Goal: Information Seeking & Learning: Learn about a topic

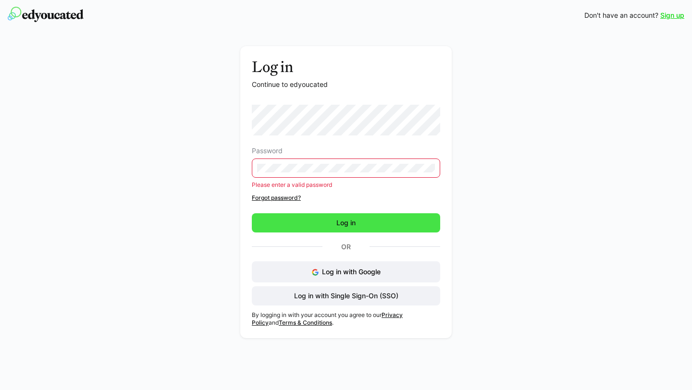
click at [337, 211] on form "Password Please enter a valid password Forgot password? Log in" at bounding box center [346, 169] width 188 height 128
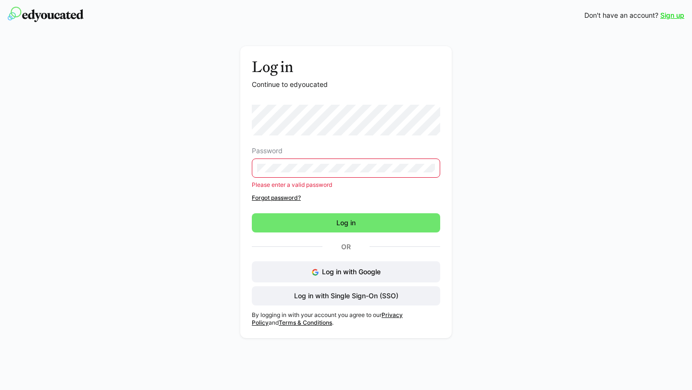
click at [241, 171] on div "Log in Continue to edyoucated Password Please enter a valid password Forgot pas…" at bounding box center [345, 192] width 211 height 292
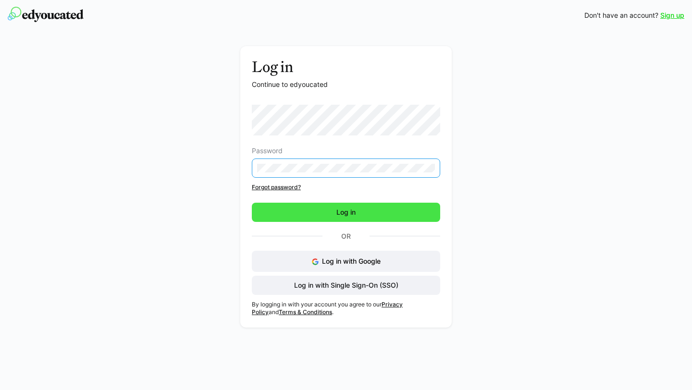
click at [283, 213] on span "Log in" at bounding box center [346, 212] width 188 height 19
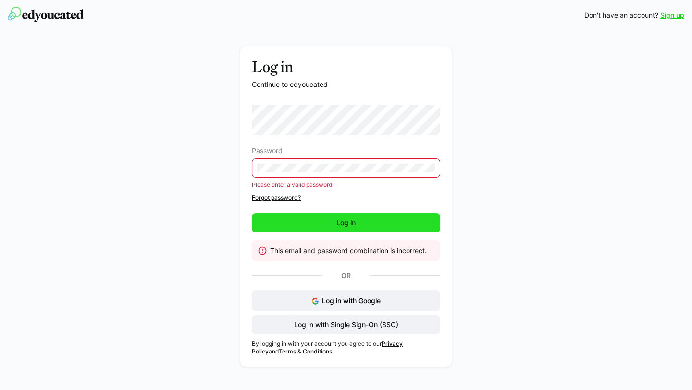
click at [316, 222] on span "Log in" at bounding box center [346, 222] width 188 height 19
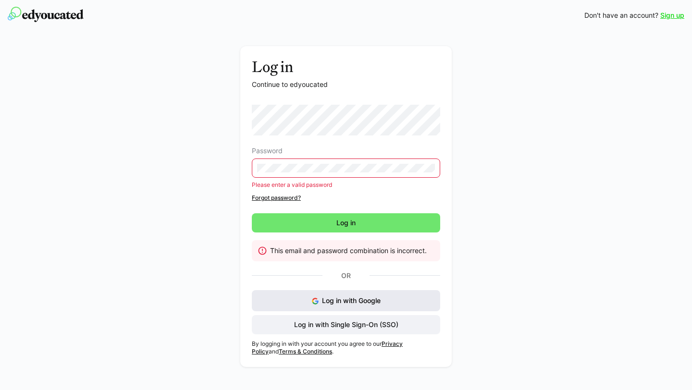
click at [321, 307] on button "Log in with Google" at bounding box center [346, 300] width 188 height 21
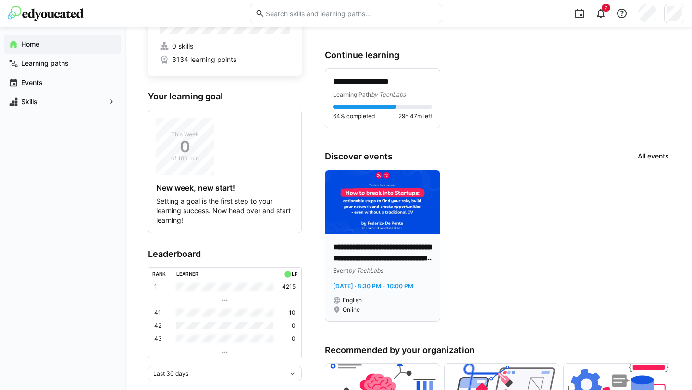
scroll to position [78, 0]
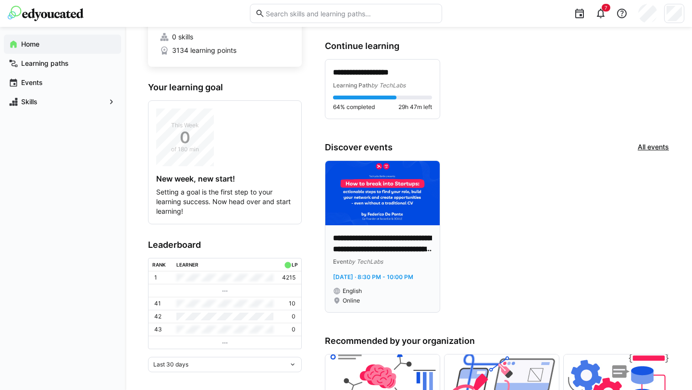
click at [394, 200] on img at bounding box center [382, 193] width 114 height 64
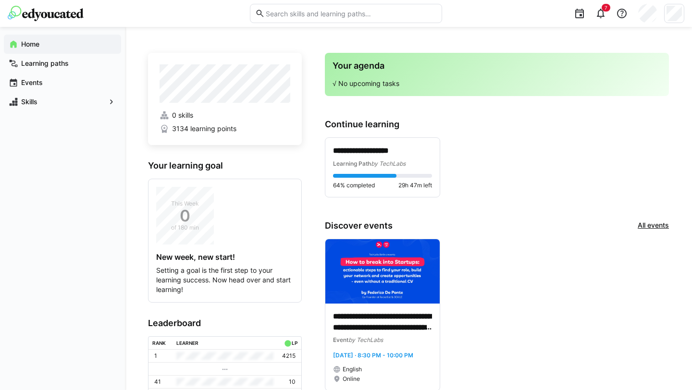
click at [652, 224] on link "All events" at bounding box center [653, 226] width 31 height 11
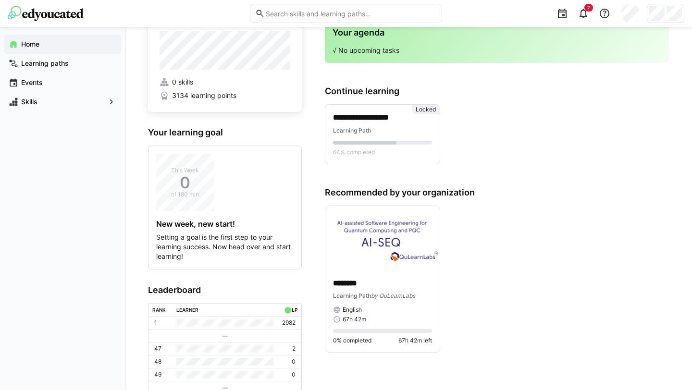
scroll to position [33, 0]
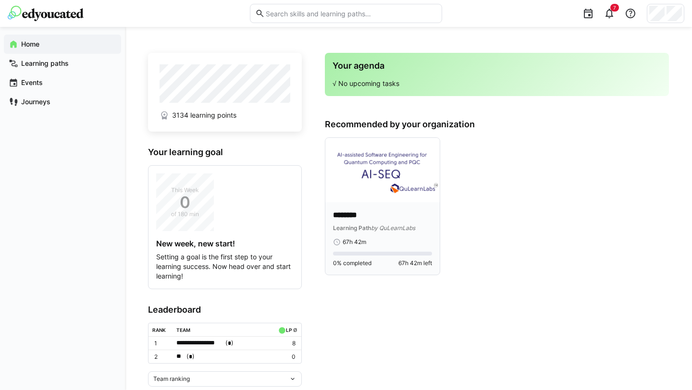
click at [361, 210] on p "********" at bounding box center [382, 215] width 99 height 11
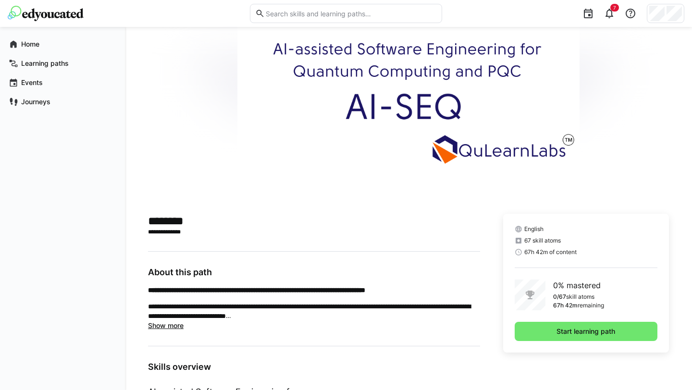
scroll to position [55, 0]
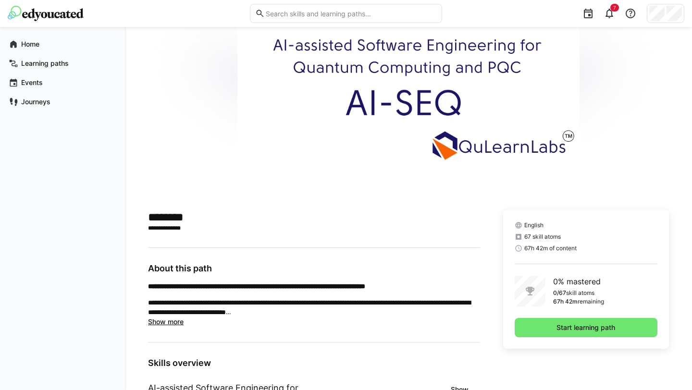
click at [172, 322] on span "Show more" at bounding box center [166, 322] width 36 height 8
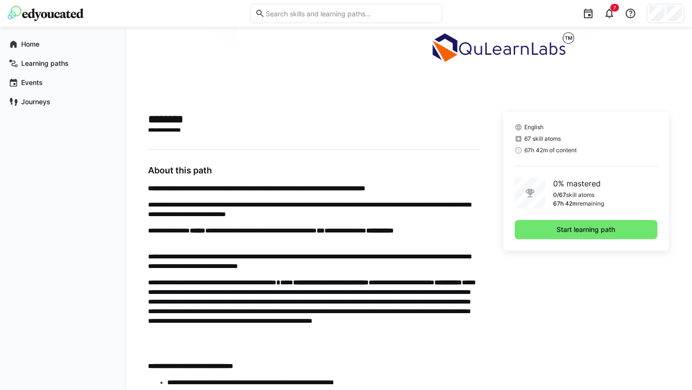
scroll to position [96, 0]
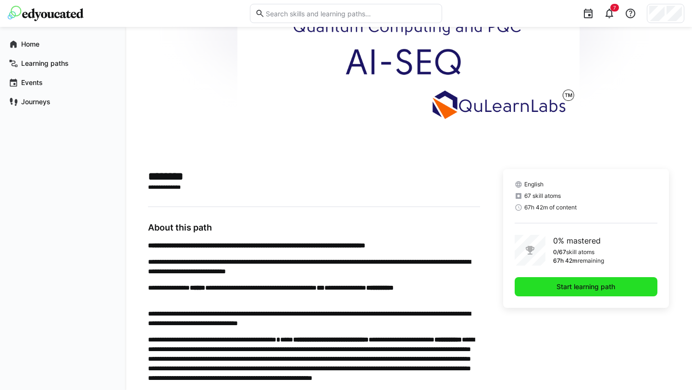
click at [541, 294] on span "Start learning path" at bounding box center [586, 286] width 143 height 19
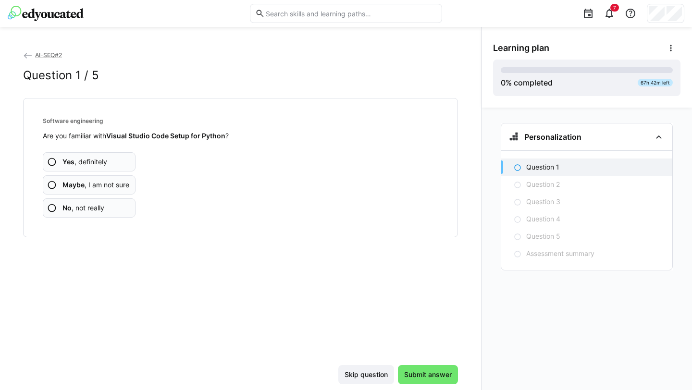
click at [56, 186] on eds-icon at bounding box center [52, 185] width 10 height 10
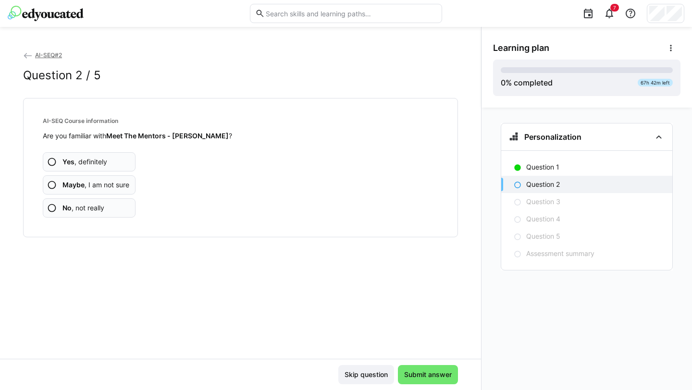
click at [50, 208] on eds-icon at bounding box center [52, 208] width 10 height 10
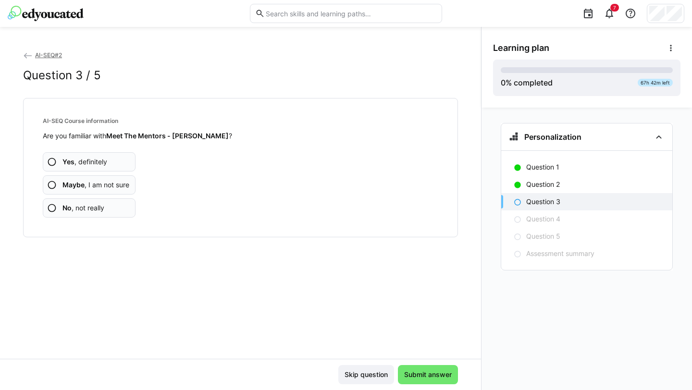
click at [50, 207] on eds-icon at bounding box center [52, 208] width 10 height 10
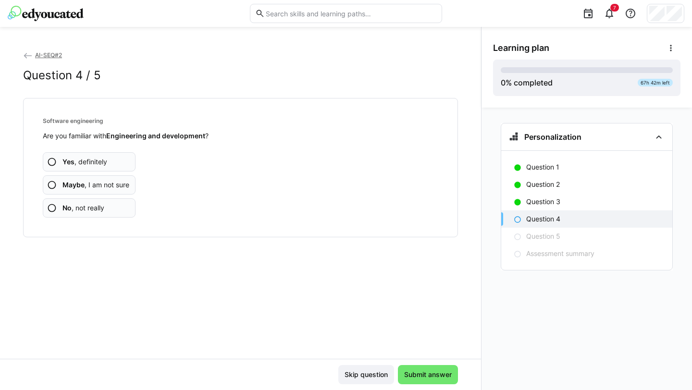
click at [54, 182] on eds-icon at bounding box center [52, 185] width 10 height 10
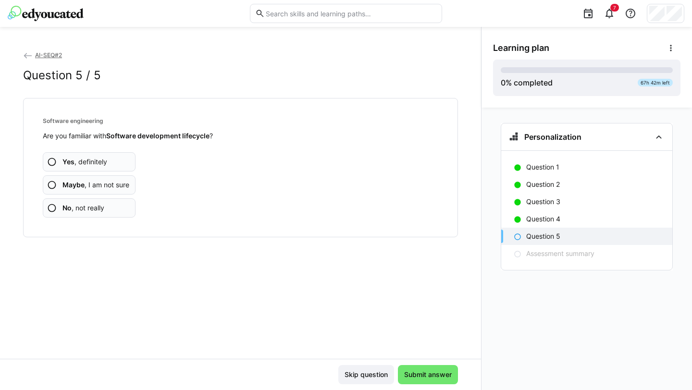
click at [55, 208] on eds-icon at bounding box center [52, 208] width 10 height 10
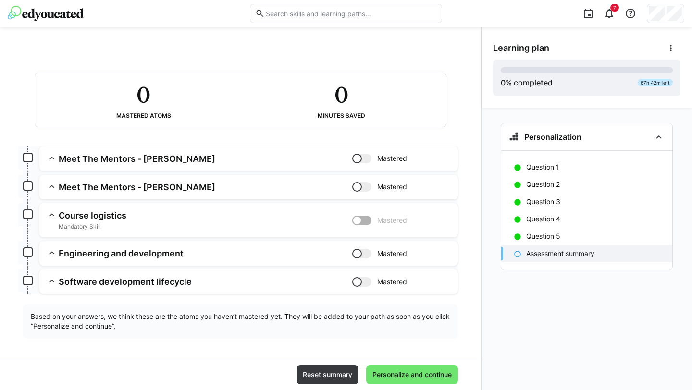
scroll to position [40, 0]
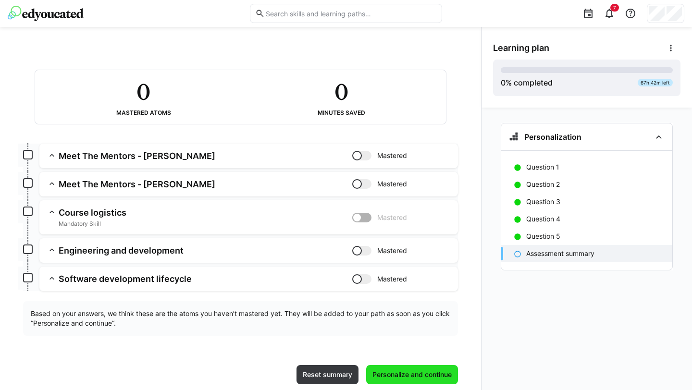
click at [395, 370] on span "Personalize and continue" at bounding box center [412, 375] width 82 height 10
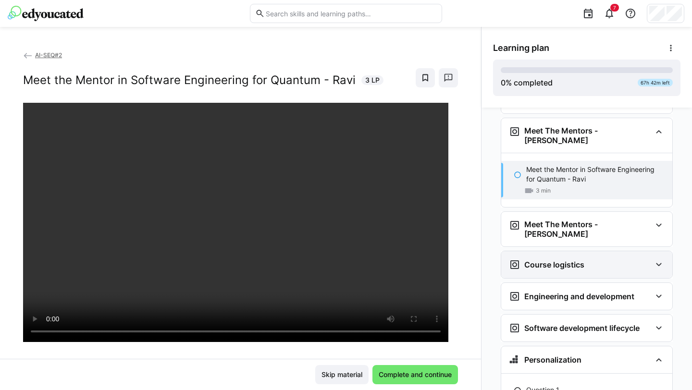
scroll to position [34, 0]
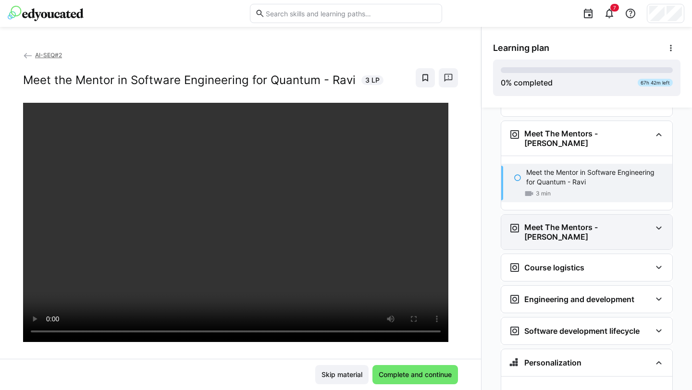
click at [653, 226] on div "Meet The Mentors - [PERSON_NAME]" at bounding box center [586, 232] width 171 height 35
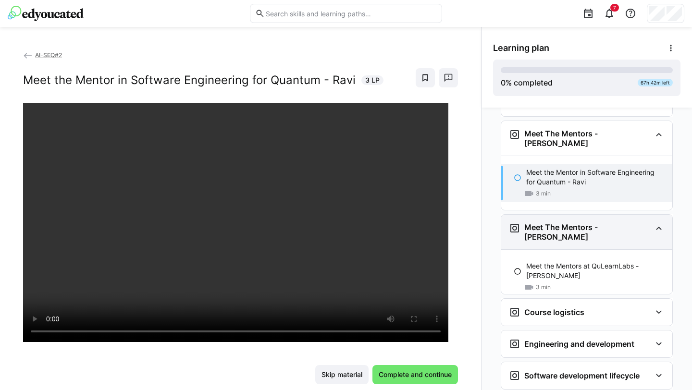
click at [653, 226] on eds-icon at bounding box center [659, 228] width 12 height 12
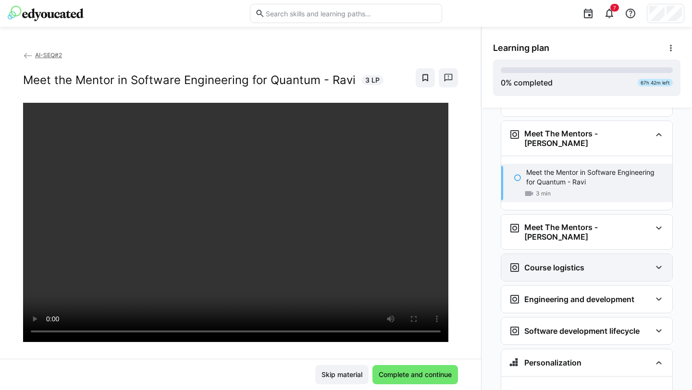
click at [653, 262] on eds-icon at bounding box center [659, 268] width 12 height 12
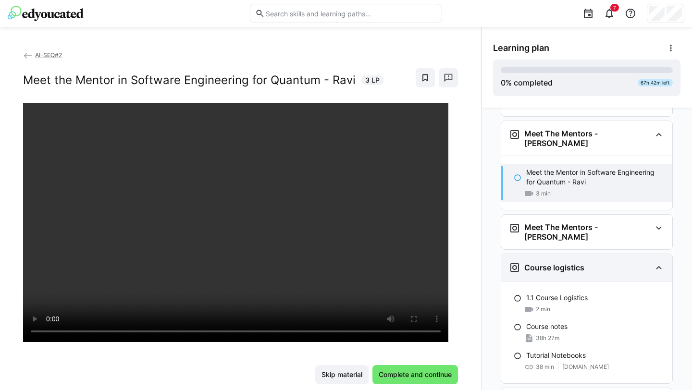
click at [653, 262] on eds-icon at bounding box center [659, 268] width 12 height 12
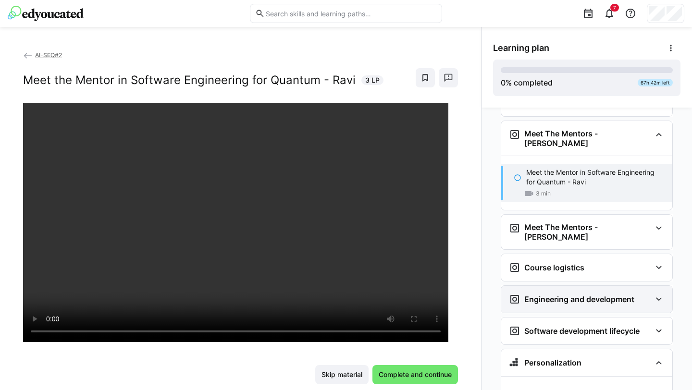
click at [638, 291] on div "Engineering and development" at bounding box center [586, 299] width 171 height 27
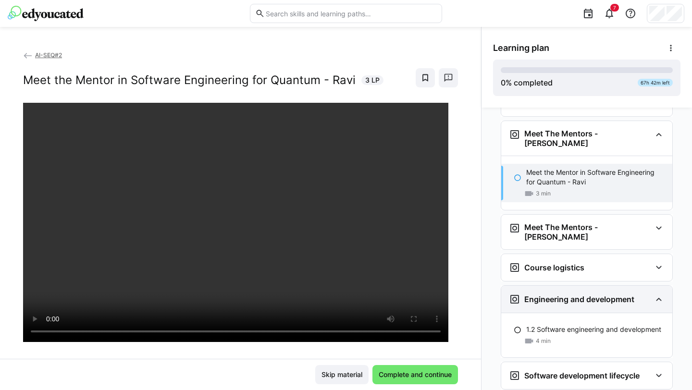
click at [638, 291] on div "Engineering and development" at bounding box center [586, 299] width 171 height 27
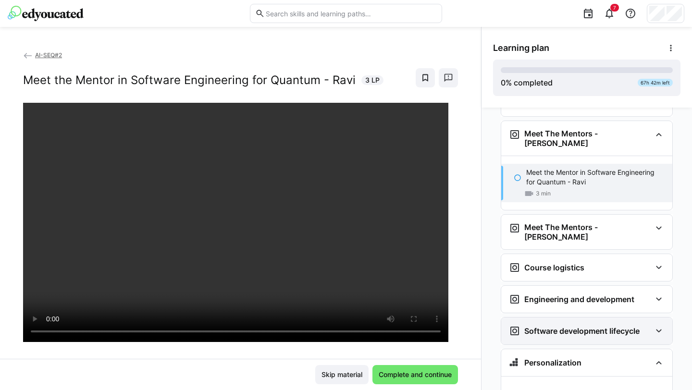
click at [645, 325] on div "Software development lifecycle" at bounding box center [580, 331] width 142 height 12
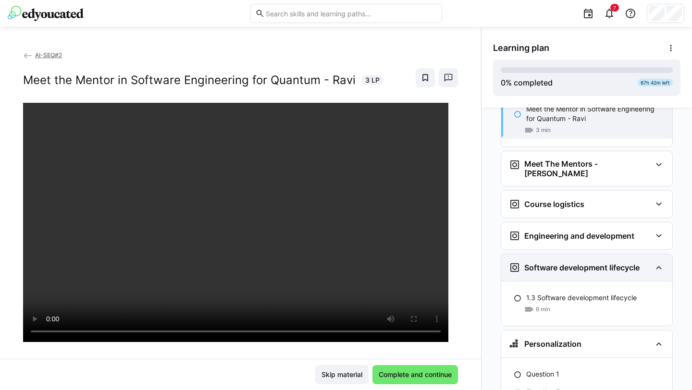
scroll to position [103, 0]
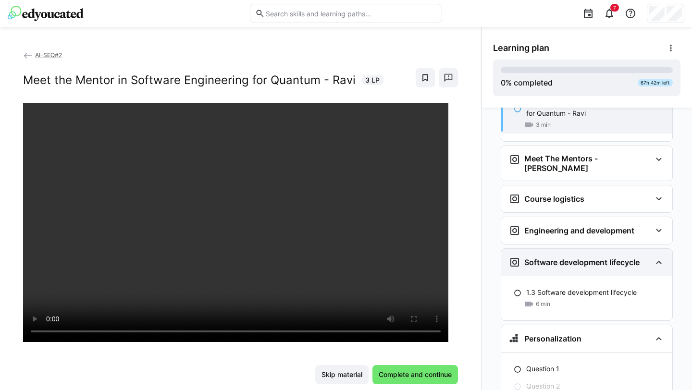
click at [647, 249] on div "Software development lifecycle" at bounding box center [586, 262] width 171 height 27
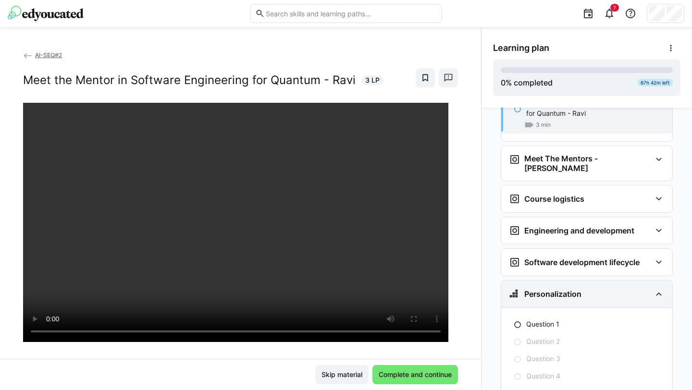
click at [646, 285] on div "Personalization" at bounding box center [586, 294] width 171 height 27
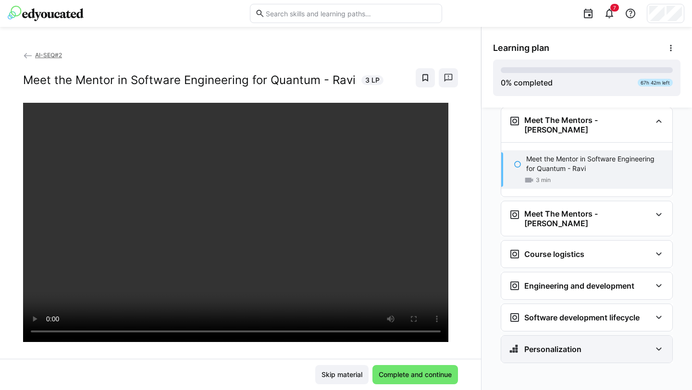
scroll to position [35, 0]
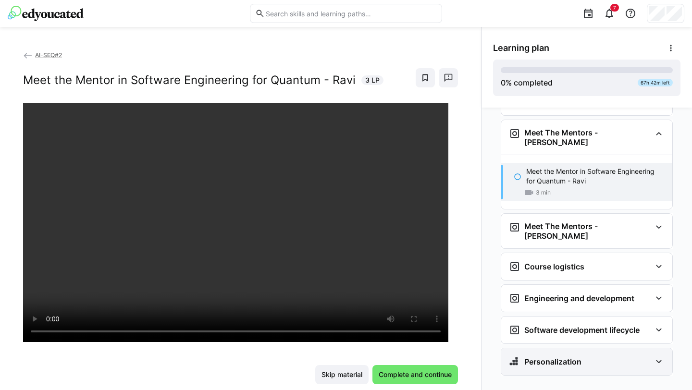
click at [649, 355] on div "Personalization" at bounding box center [586, 361] width 171 height 27
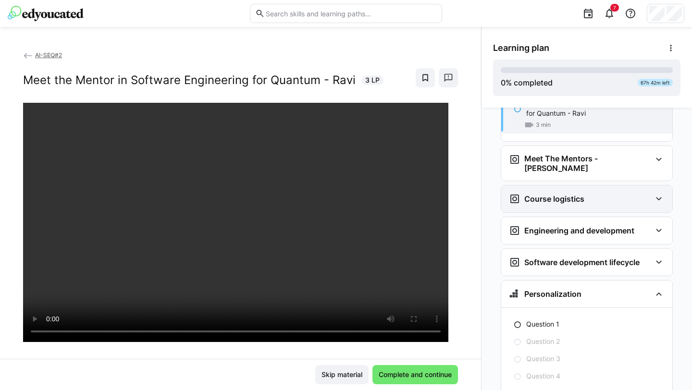
click at [631, 193] on div "Course logistics" at bounding box center [580, 199] width 142 height 12
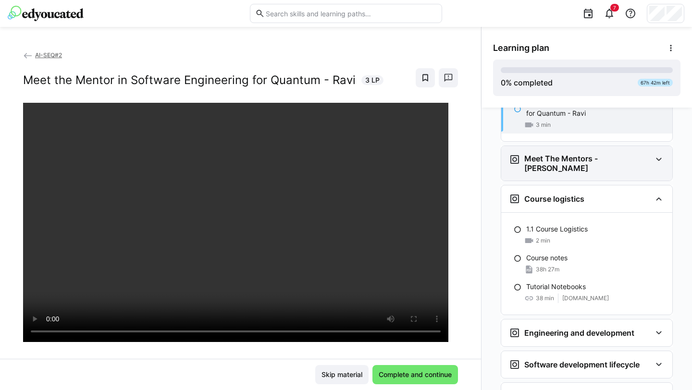
click at [626, 154] on div "Meet The Mentors - [PERSON_NAME]" at bounding box center [580, 163] width 142 height 19
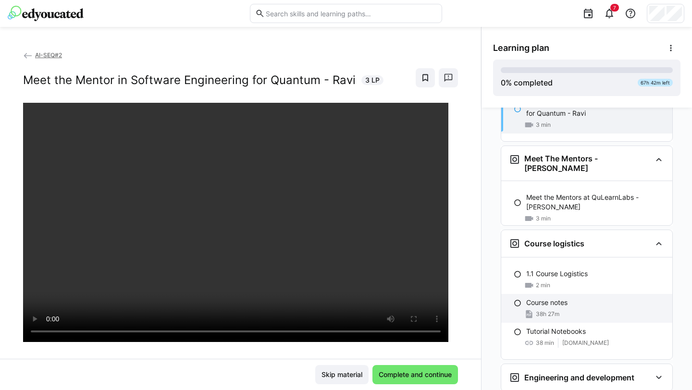
click at [576, 298] on div "Course notes" at bounding box center [595, 303] width 138 height 10
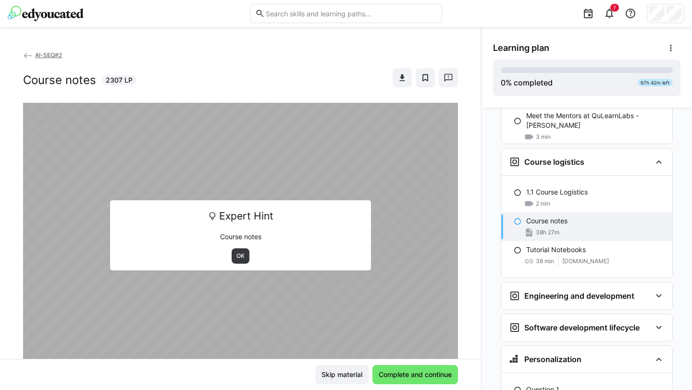
scroll to position [209, 0]
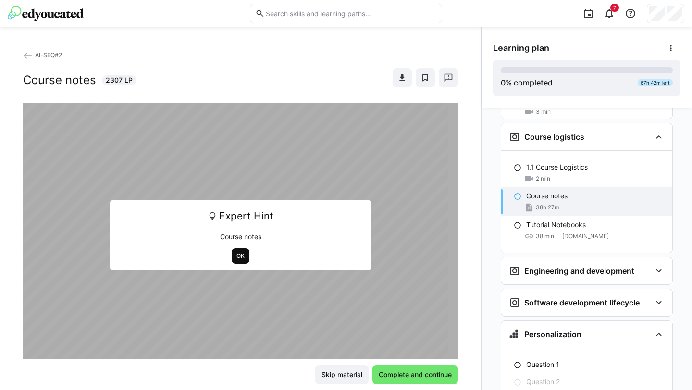
click at [237, 258] on span "OK" at bounding box center [240, 256] width 10 height 8
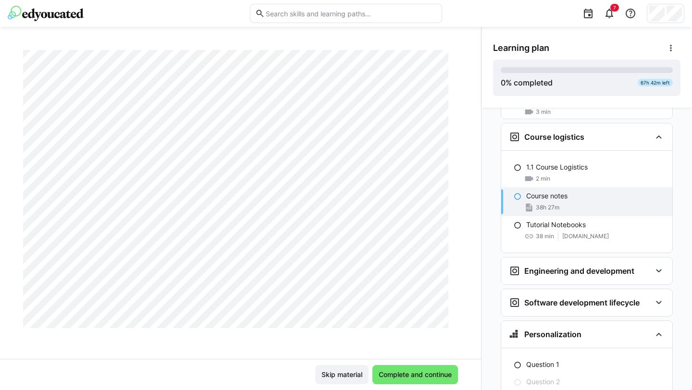
scroll to position [3169, 0]
click at [600, 266] on h3 "Engineering and development" at bounding box center [579, 271] width 110 height 10
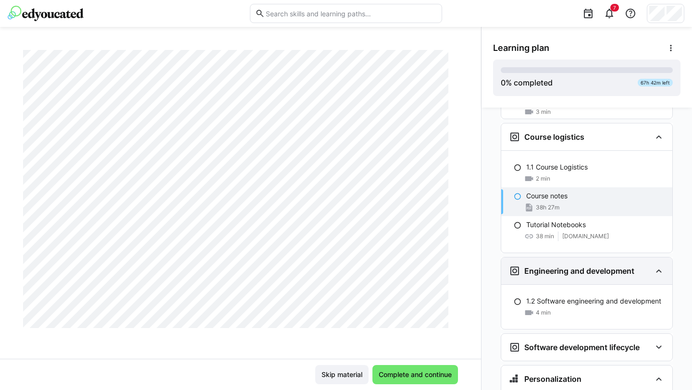
click at [600, 266] on h3 "Engineering and development" at bounding box center [579, 271] width 110 height 10
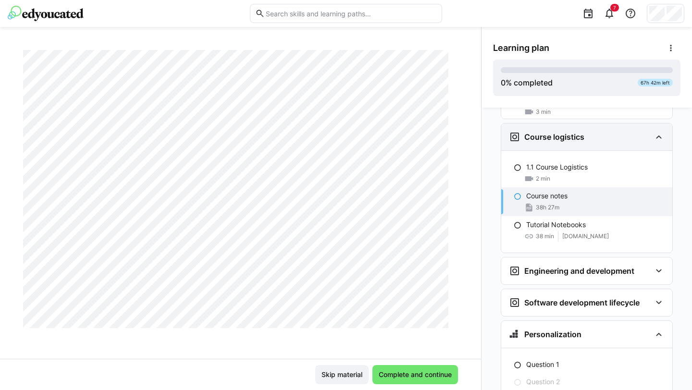
click at [653, 131] on eds-icon at bounding box center [659, 137] width 12 height 12
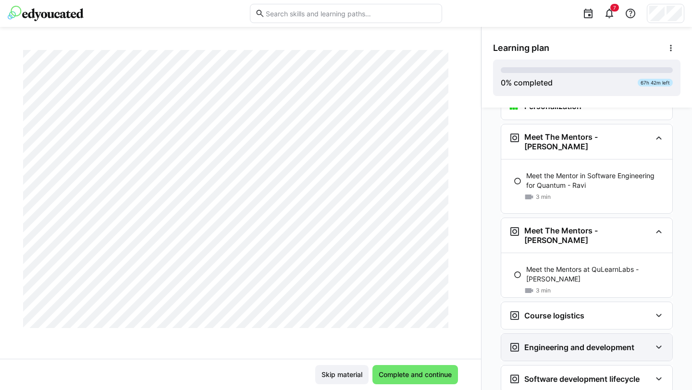
scroll to position [0, 0]
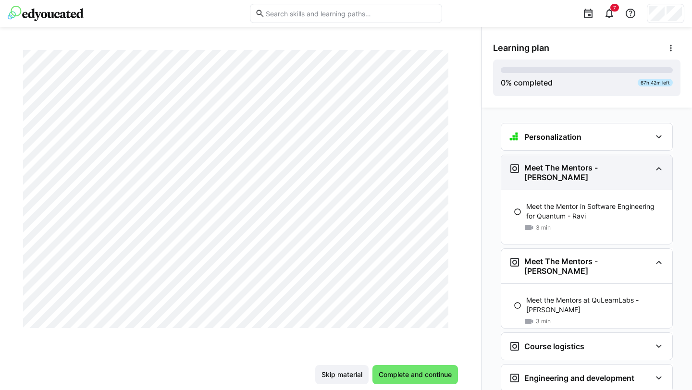
click at [582, 172] on h3 "Meet The Mentors - [PERSON_NAME]" at bounding box center [587, 172] width 127 height 19
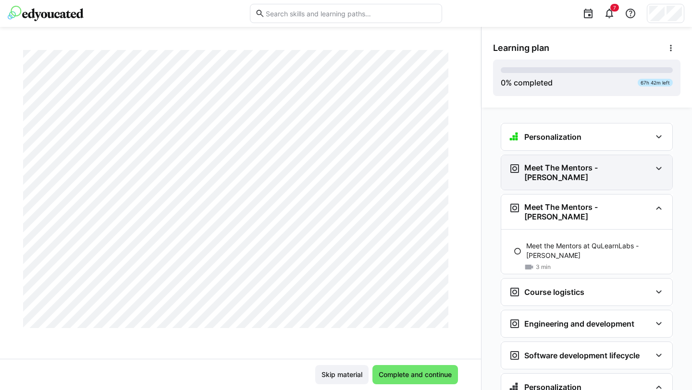
click at [582, 172] on h3 "Meet The Mentors - [PERSON_NAME]" at bounding box center [587, 172] width 127 height 19
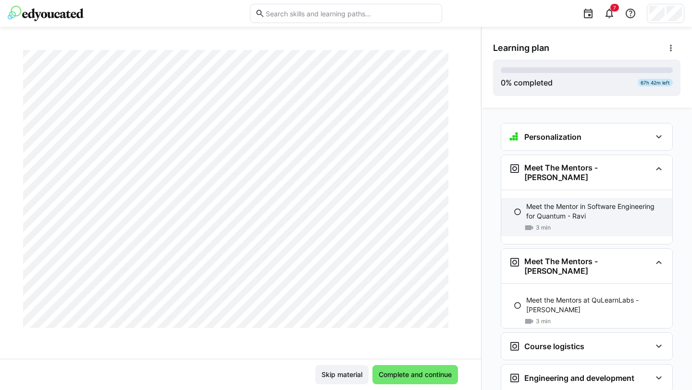
click at [574, 202] on p "Meet the Mentor in Software Engineering for Quantum - Ravi" at bounding box center [595, 211] width 138 height 19
